Goal: Task Accomplishment & Management: Complete application form

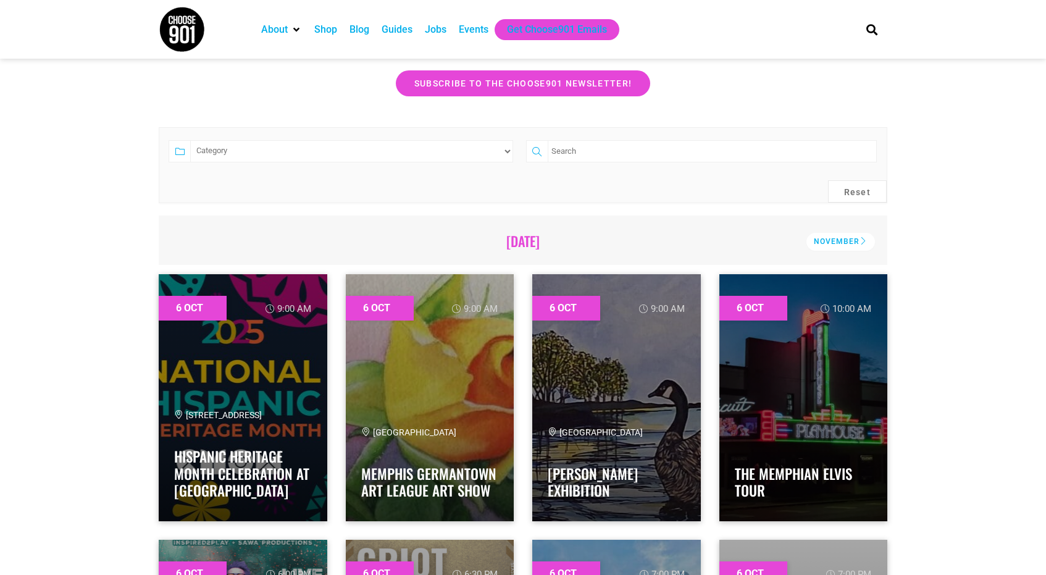
scroll to position [220, 0]
click at [583, 153] on input "search" at bounding box center [712, 152] width 329 height 22
type input "[PERSON_NAME]"
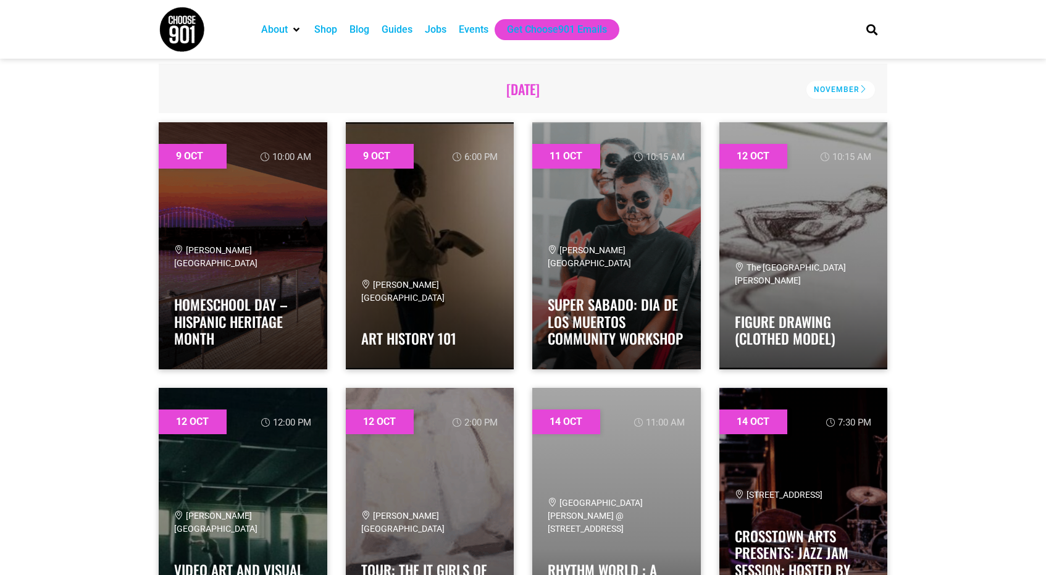
scroll to position [382, 0]
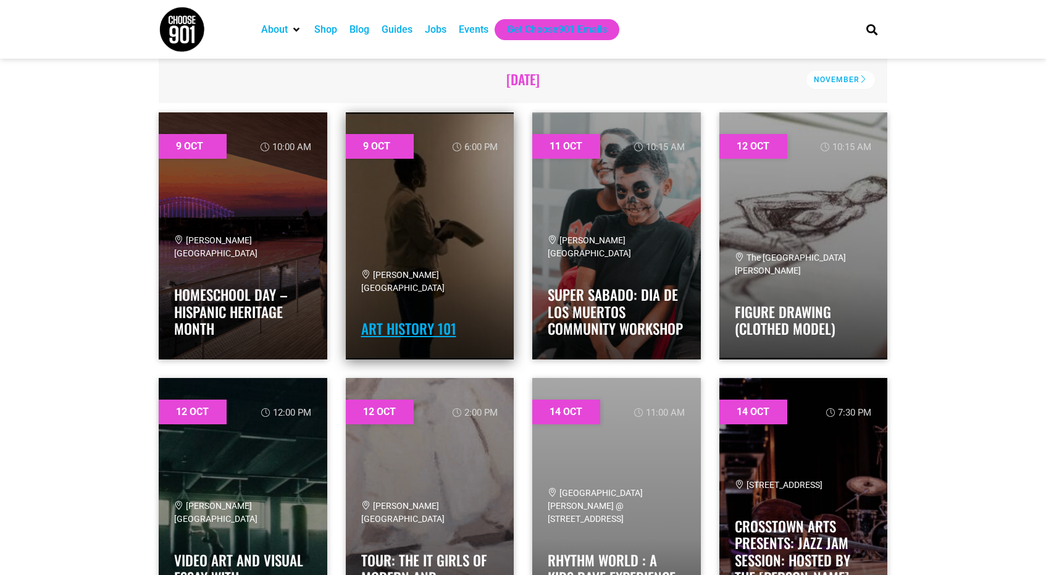
click at [425, 334] on link "Art History 101" at bounding box center [408, 328] width 95 height 21
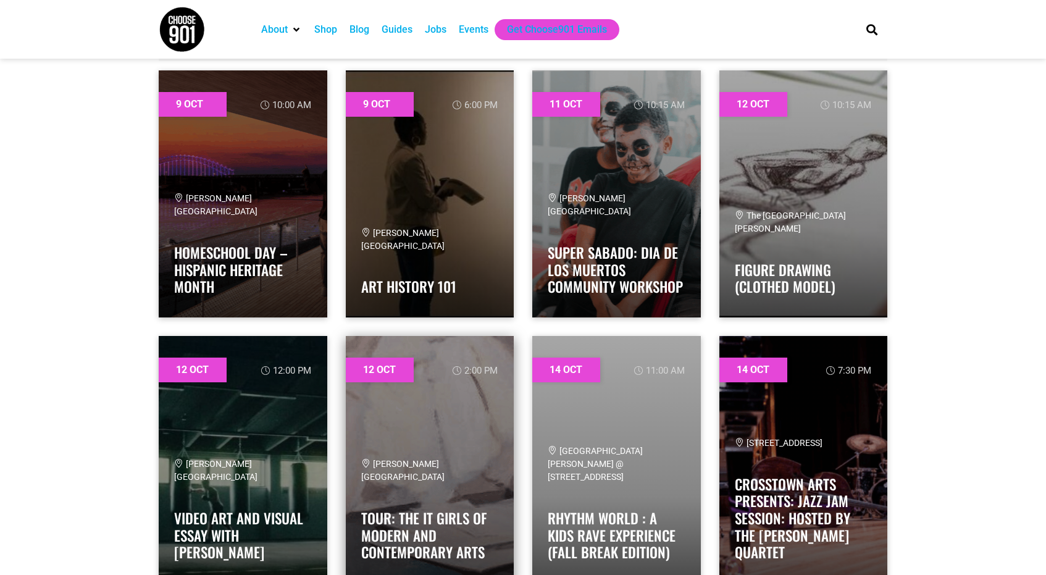
scroll to position [425, 0]
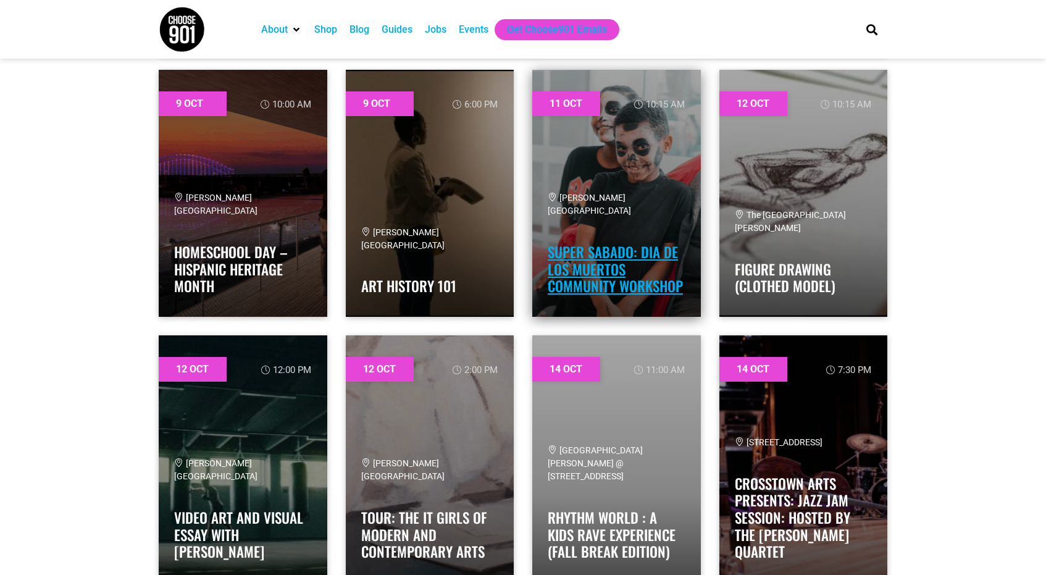
click at [578, 267] on link "Super Sabado: Dia de los Muertos Community Workshop" at bounding box center [615, 268] width 135 height 55
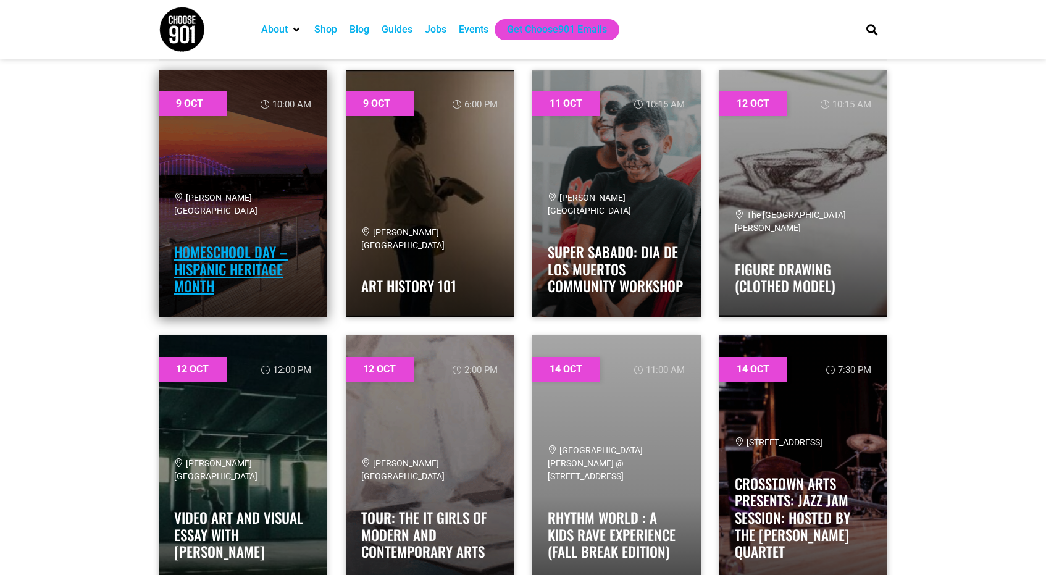
click at [213, 267] on link "Homeschool Day – Hispanic Heritage Month" at bounding box center [231, 268] width 114 height 55
click at [198, 198] on span "[PERSON_NAME][GEOGRAPHIC_DATA]" at bounding box center [215, 204] width 83 height 23
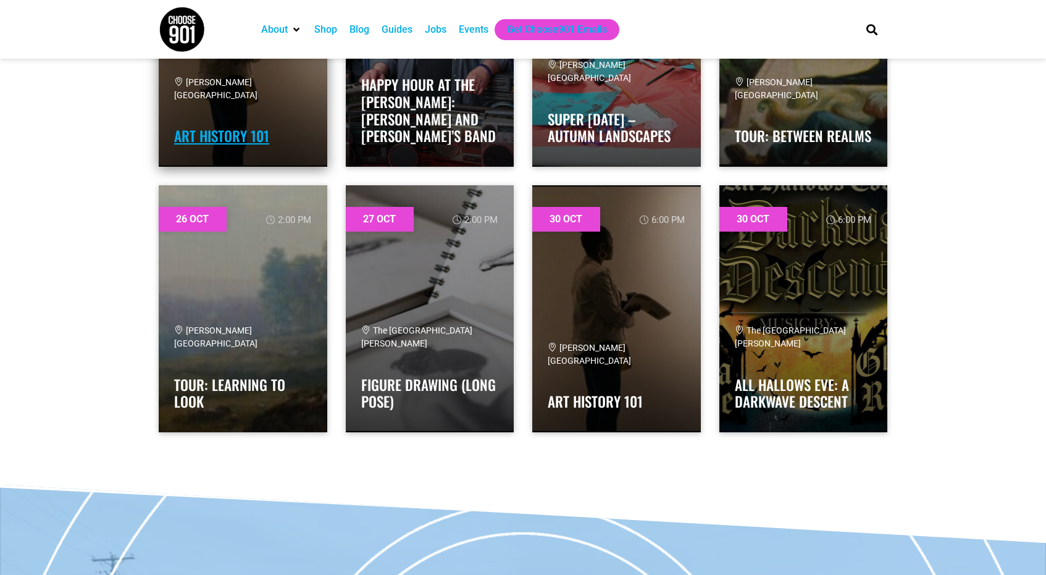
scroll to position [0, 0]
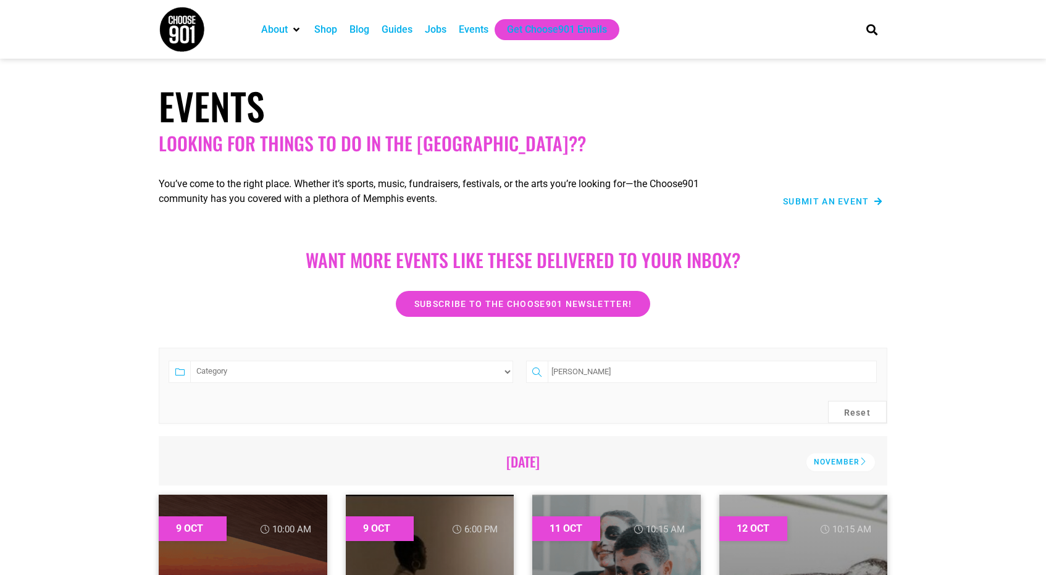
click at [824, 203] on span "Submit an Event" at bounding box center [826, 201] width 86 height 9
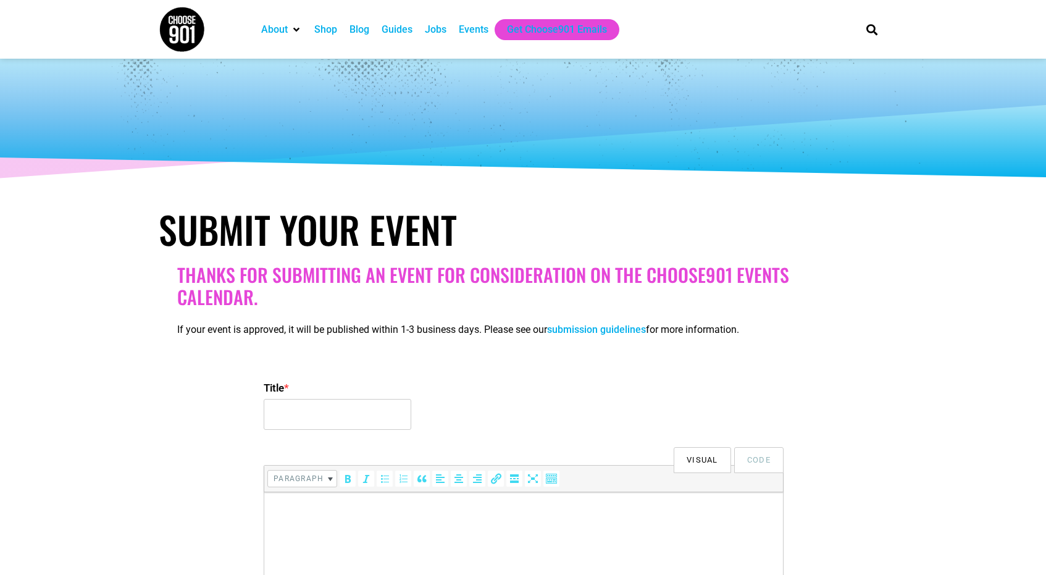
select select
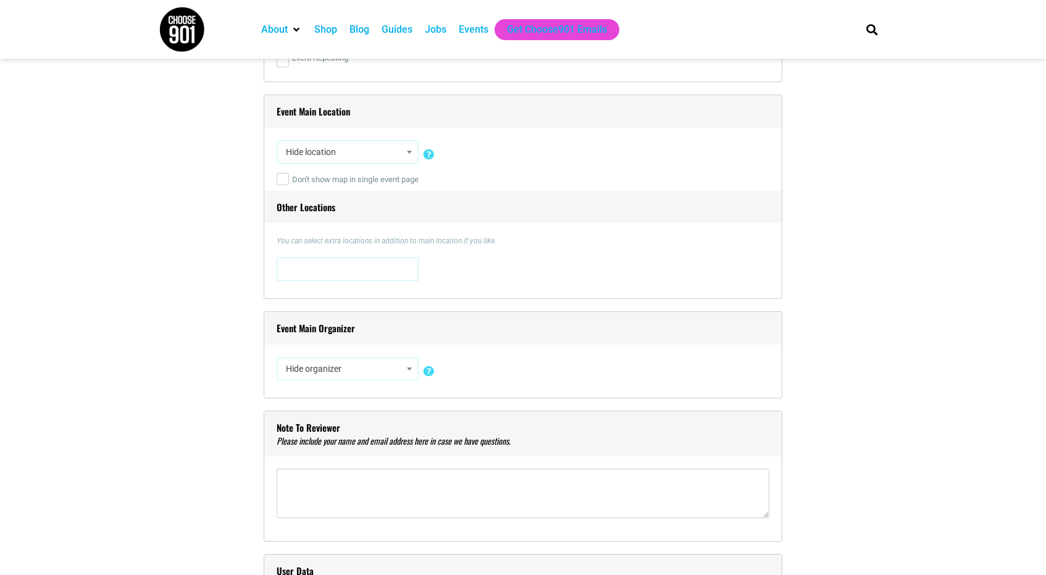
scroll to position [856, 0]
click at [304, 158] on span "Hide location" at bounding box center [347, 154] width 133 height 22
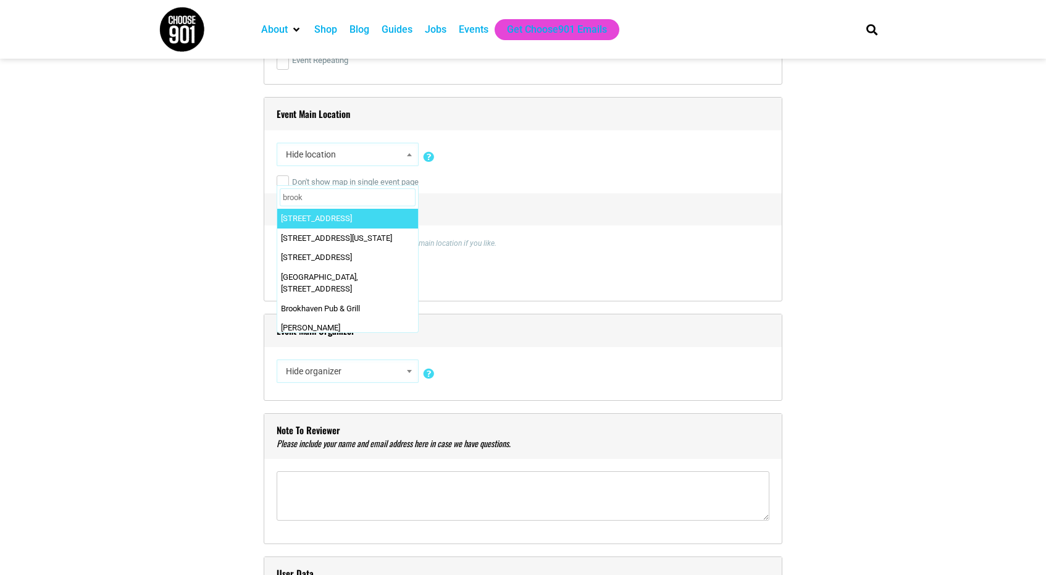
type input "[PERSON_NAME]"
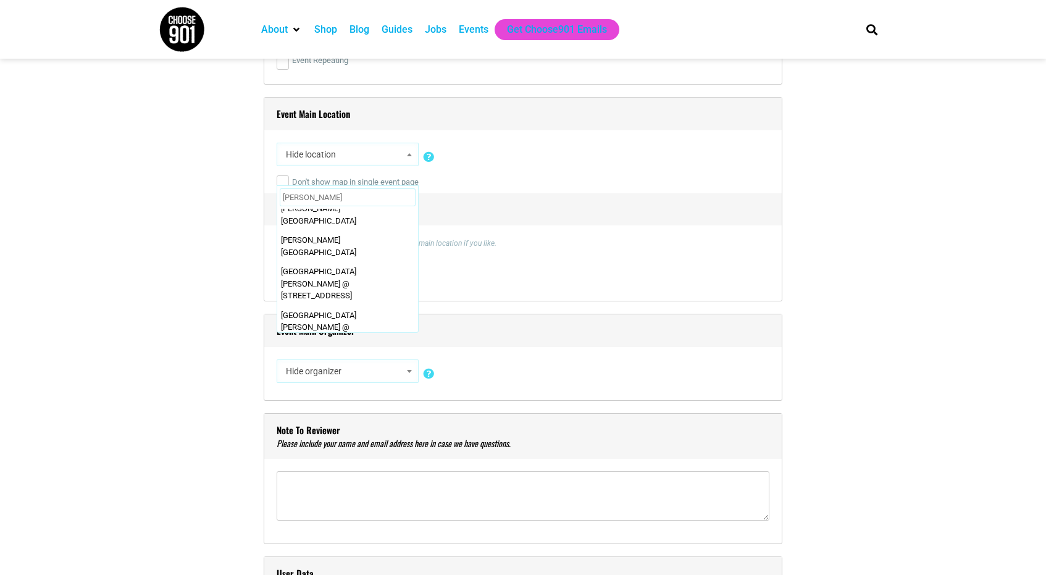
scroll to position [0, 0]
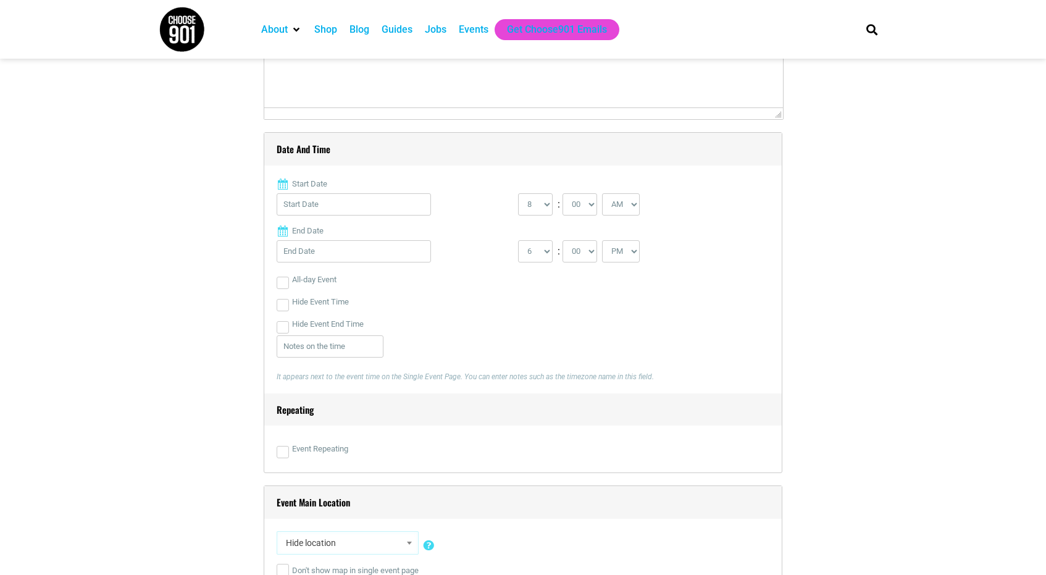
scroll to position [882, 0]
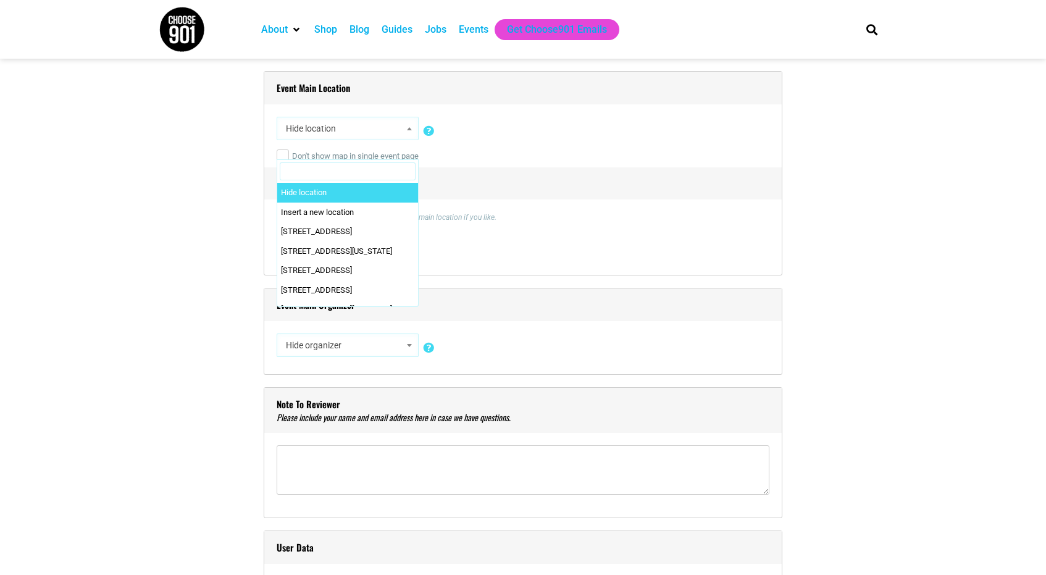
click at [334, 128] on span "Hide location" at bounding box center [347, 128] width 133 height 22
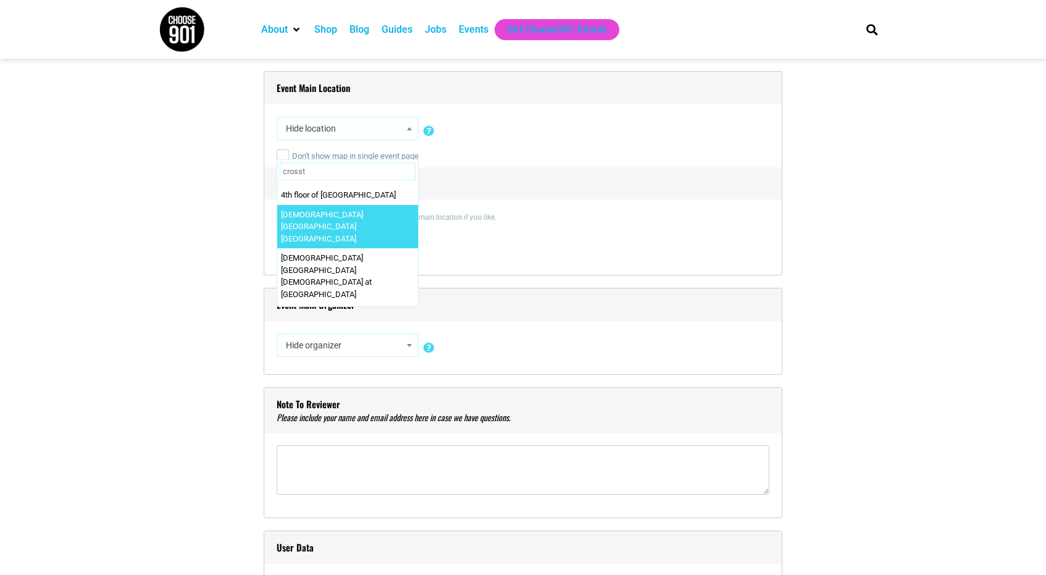
scroll to position [0, 0]
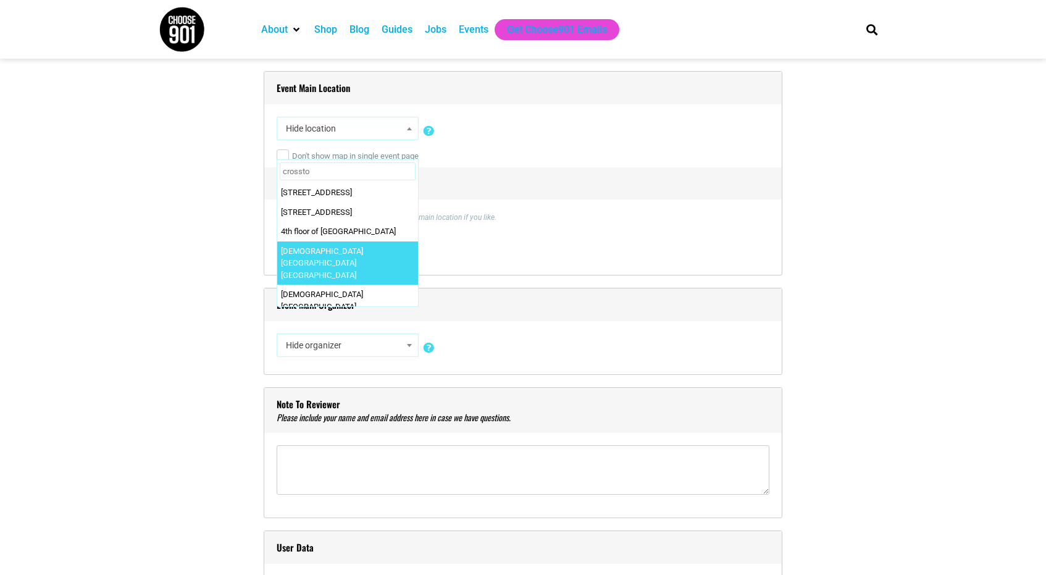
type input "crosstow"
